Goal: Book appointment/travel/reservation

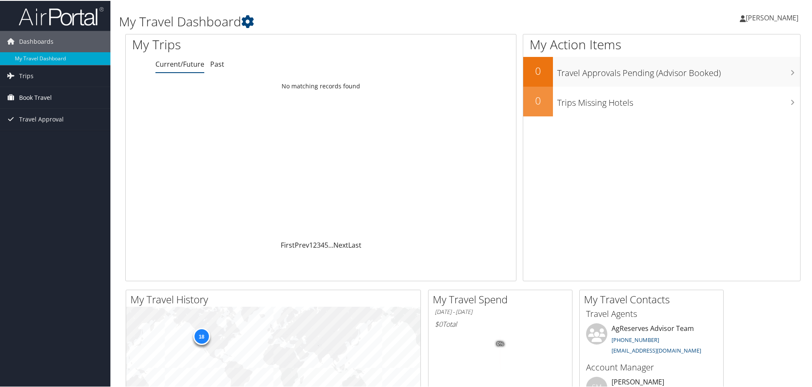
click at [31, 97] on span "Book Travel" at bounding box center [35, 96] width 33 height 21
click at [59, 139] on link "Book/Manage Online Trips" at bounding box center [55, 139] width 110 height 13
